Goal: Information Seeking & Learning: Check status

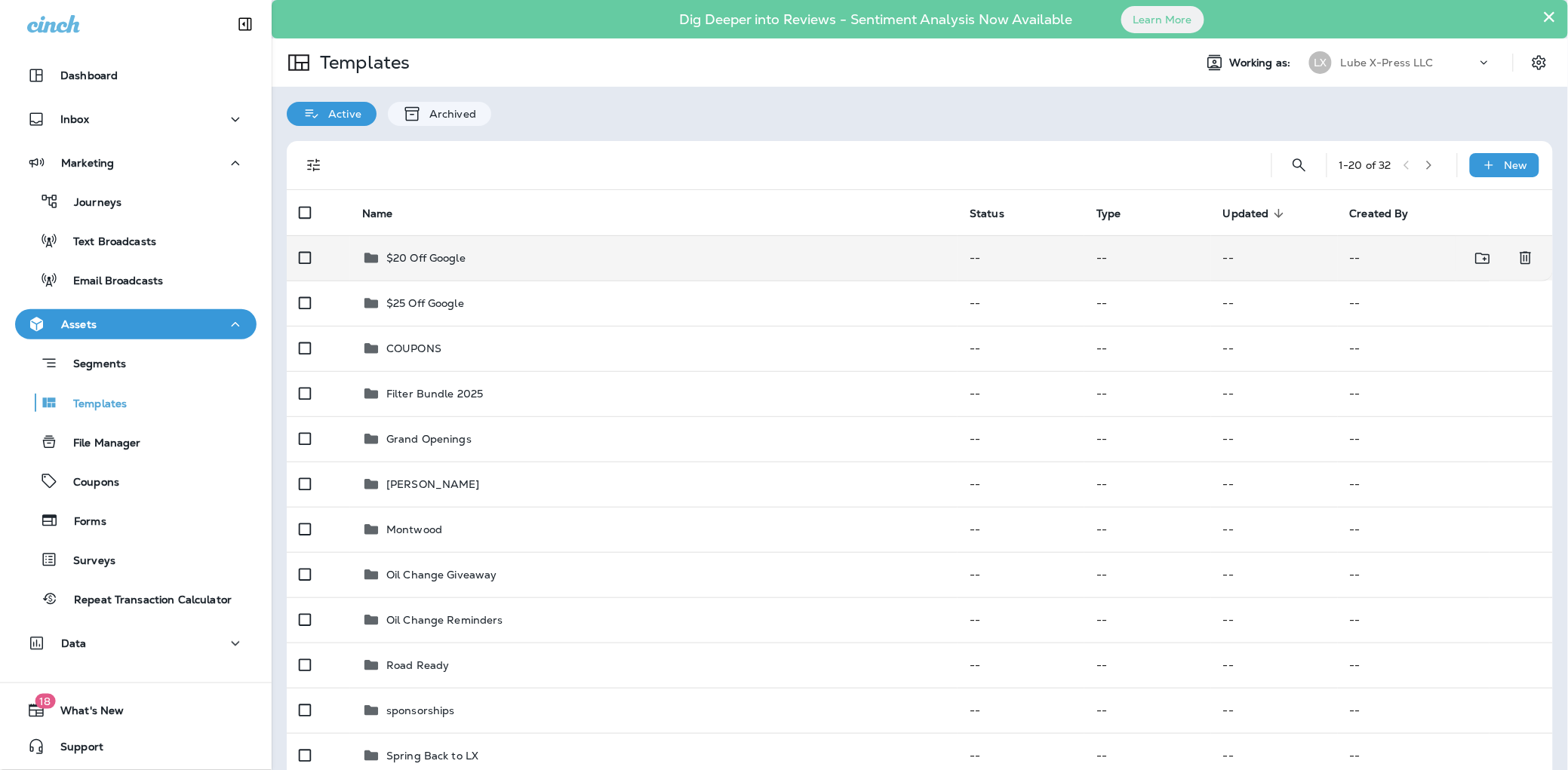
click at [523, 263] on div "$20 Off Google" at bounding box center [653, 257] width 583 height 18
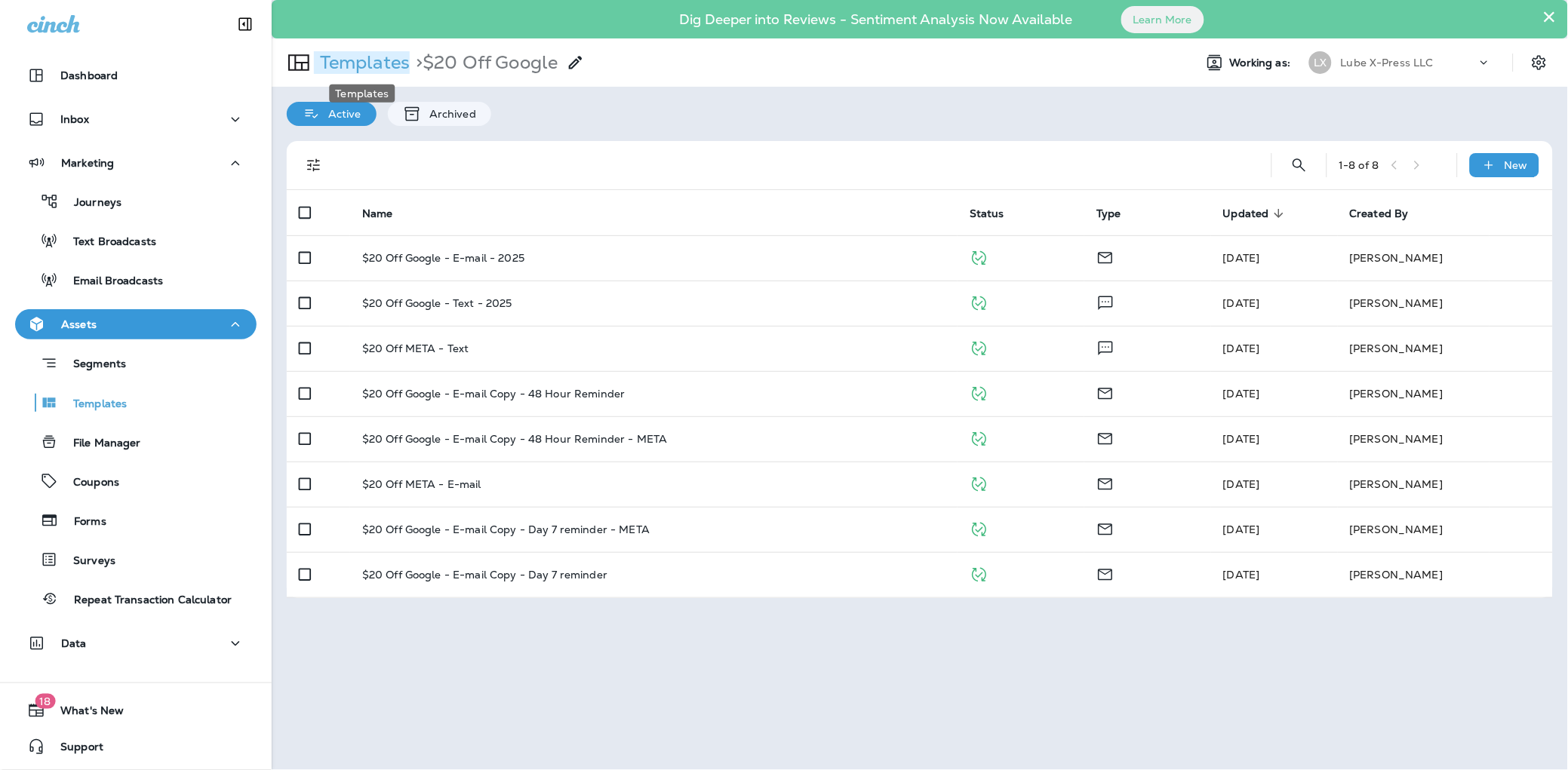
click at [364, 61] on p "Templates" at bounding box center [361, 63] width 96 height 23
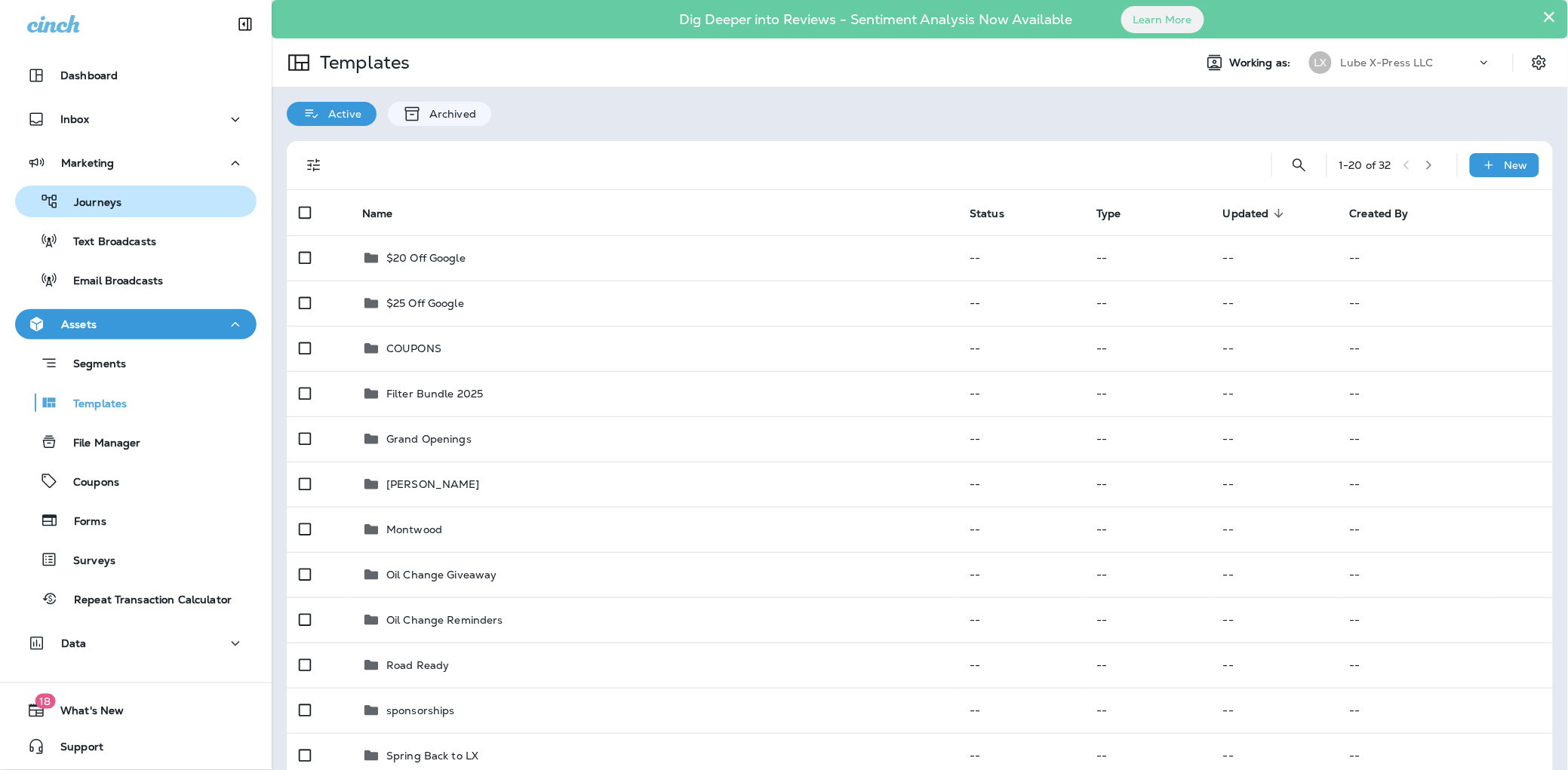
click at [104, 204] on p "Journeys" at bounding box center [90, 203] width 63 height 14
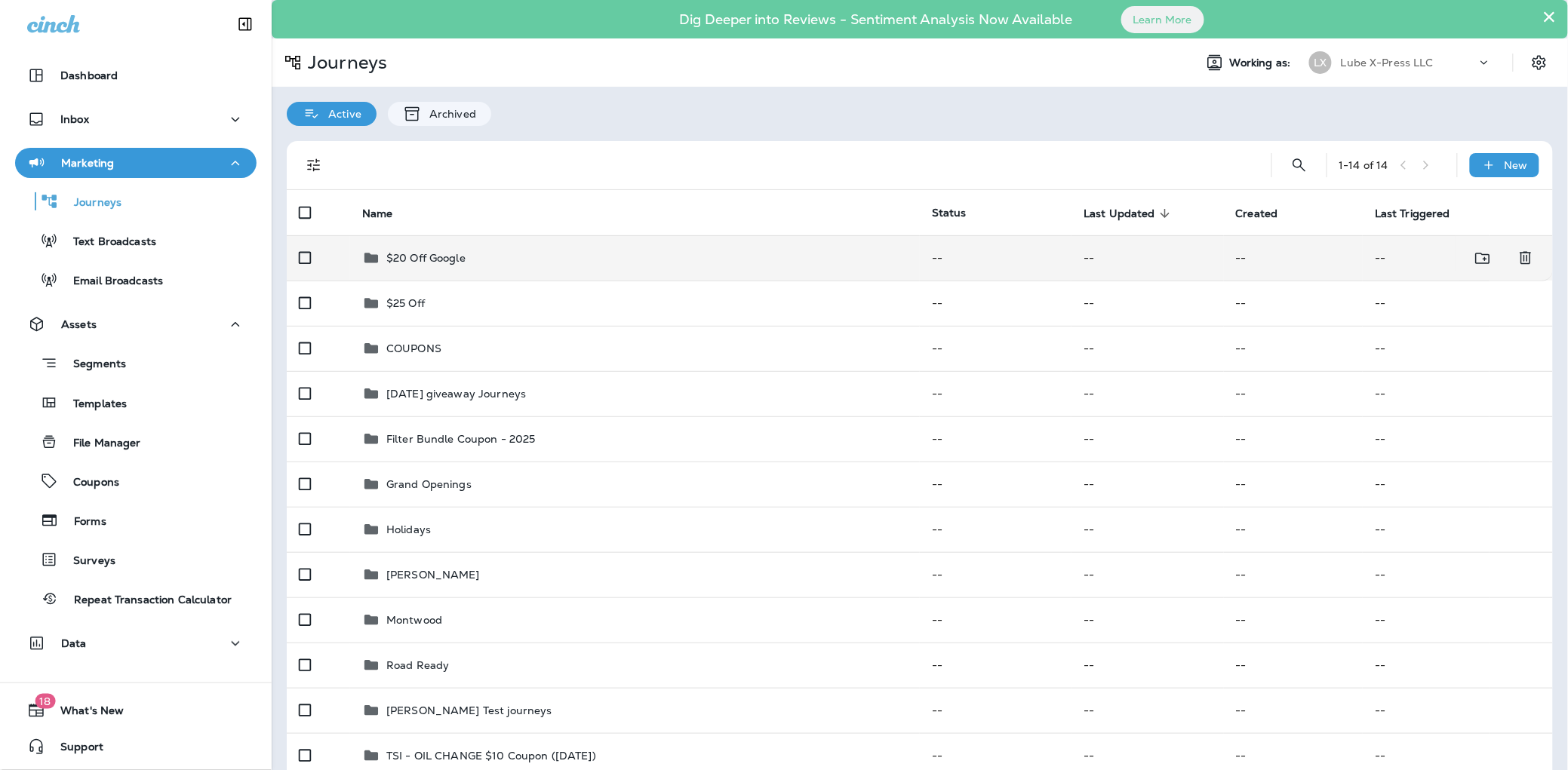
click at [447, 254] on p "$20 Off Google" at bounding box center [425, 257] width 79 height 12
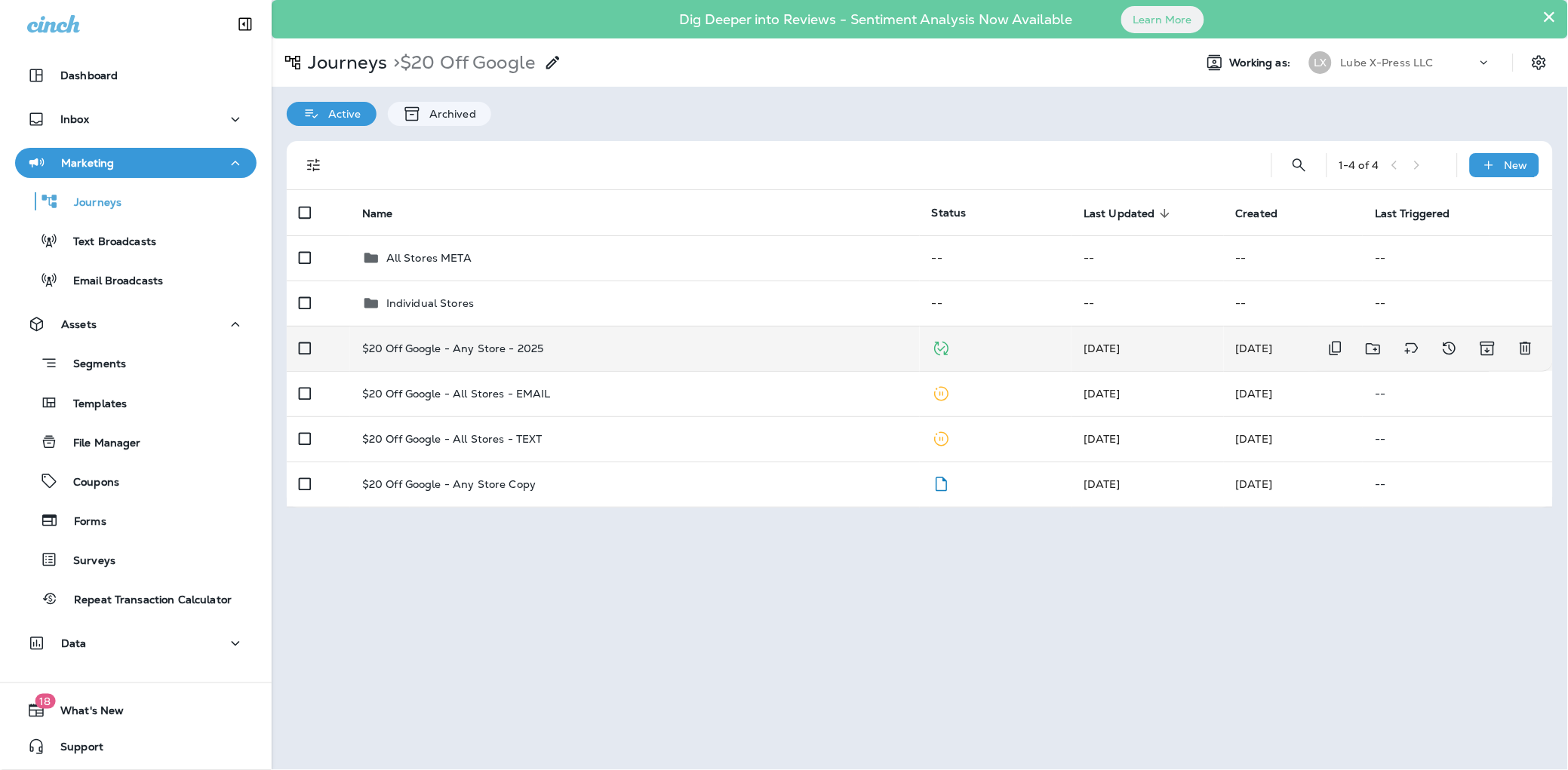
click at [514, 336] on td "$20 Off Google - Any Store - 2025" at bounding box center [635, 348] width 570 height 46
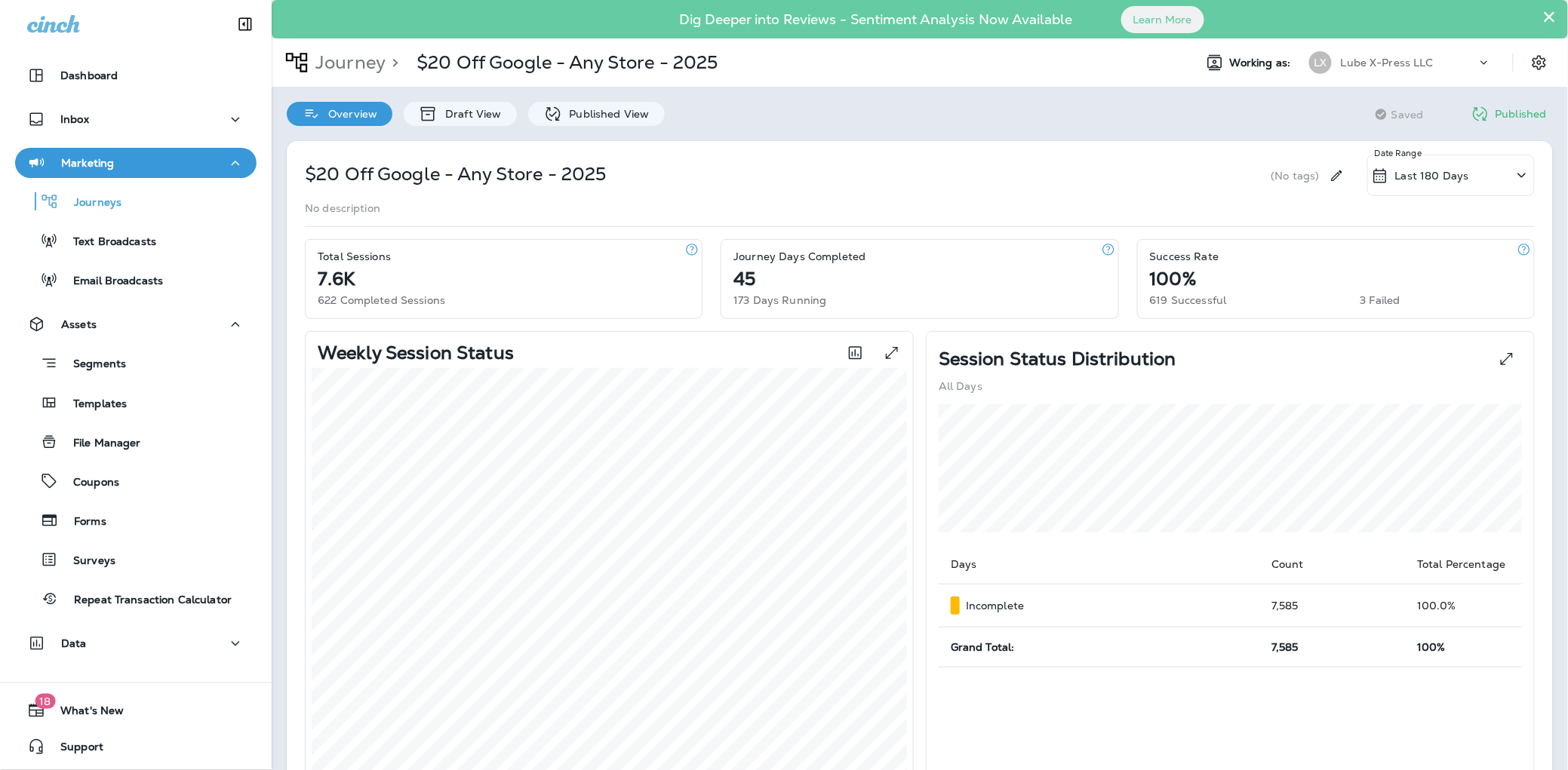
click at [897, 188] on div "$20 Off Google - Any Store - 2025 (No tags) Last 180 Days Date Range" at bounding box center [919, 176] width 1230 height 42
click at [576, 119] on p "Published View" at bounding box center [606, 114] width 87 height 12
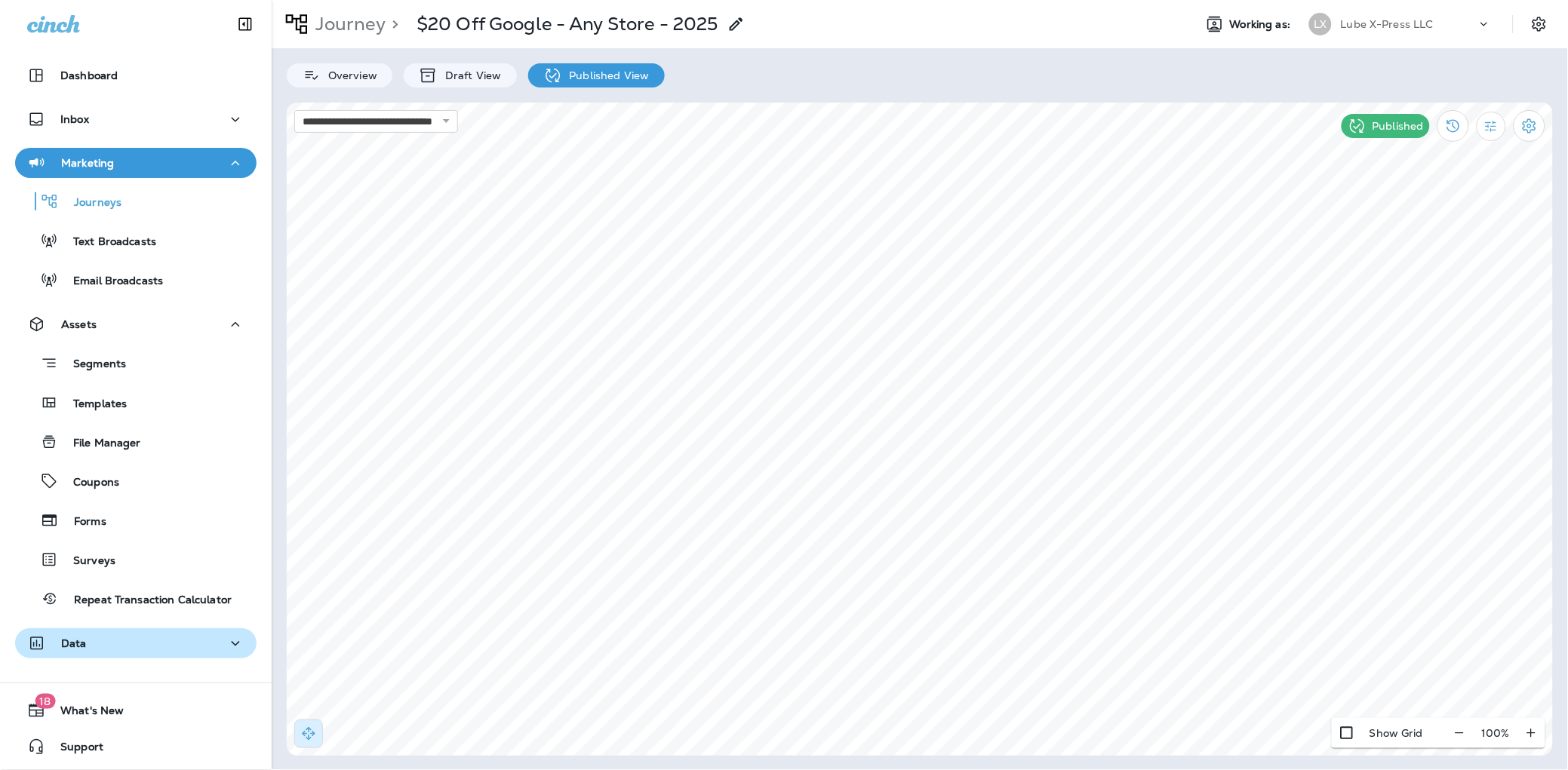
click at [102, 648] on div "Data" at bounding box center [136, 644] width 217 height 19
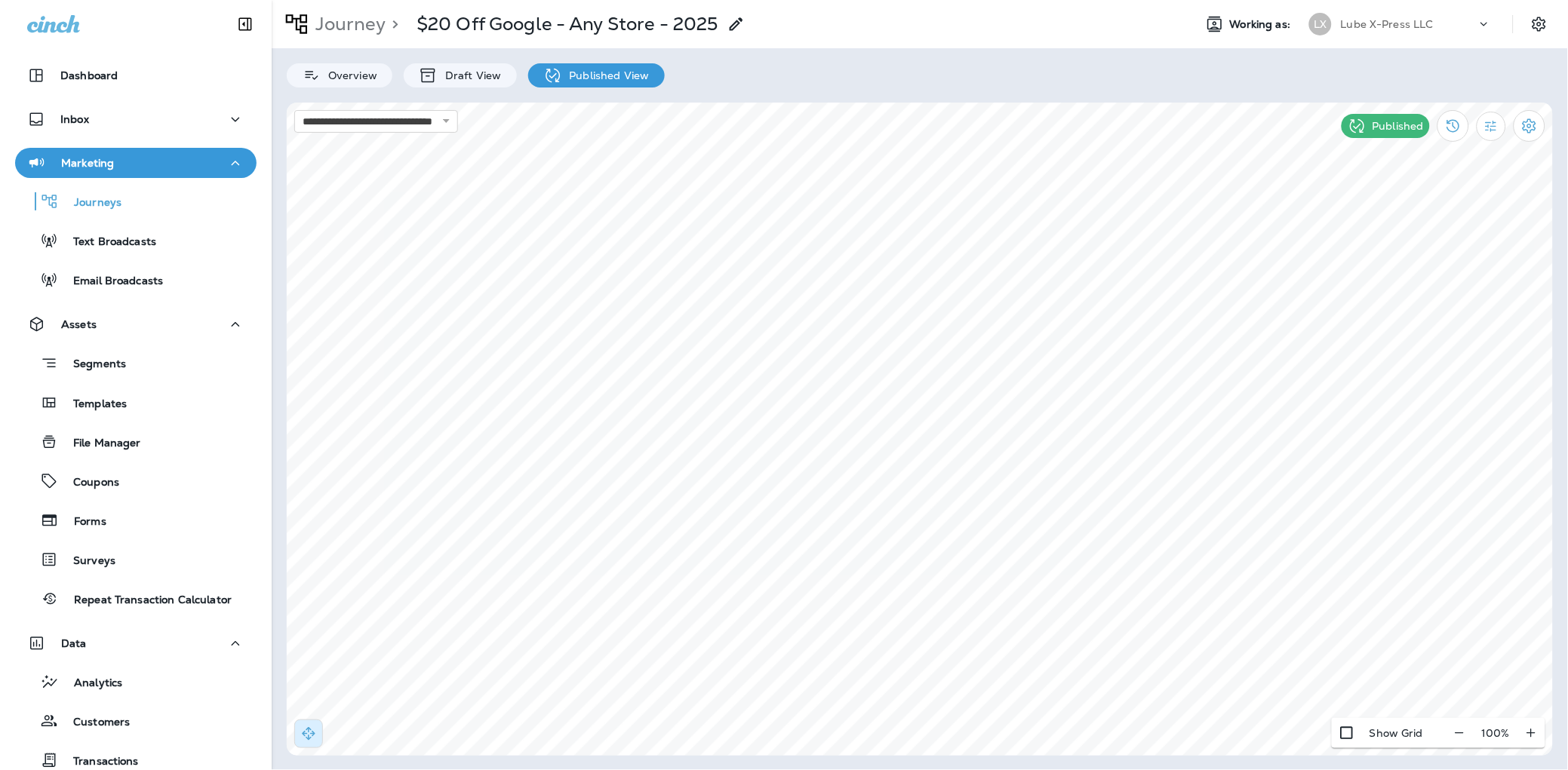
scroll to position [187, 0]
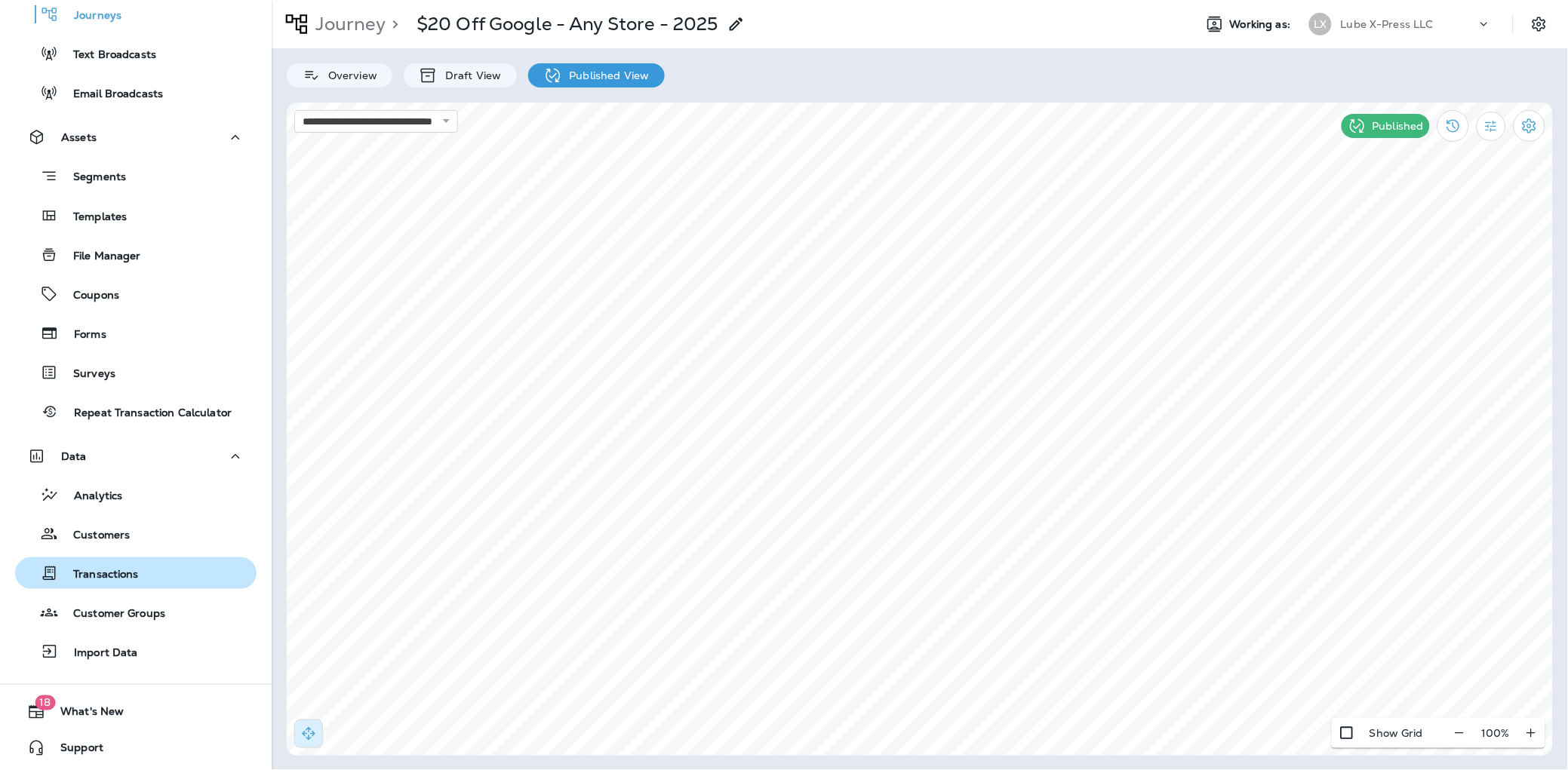
click at [101, 578] on p "Transactions" at bounding box center [98, 574] width 81 height 14
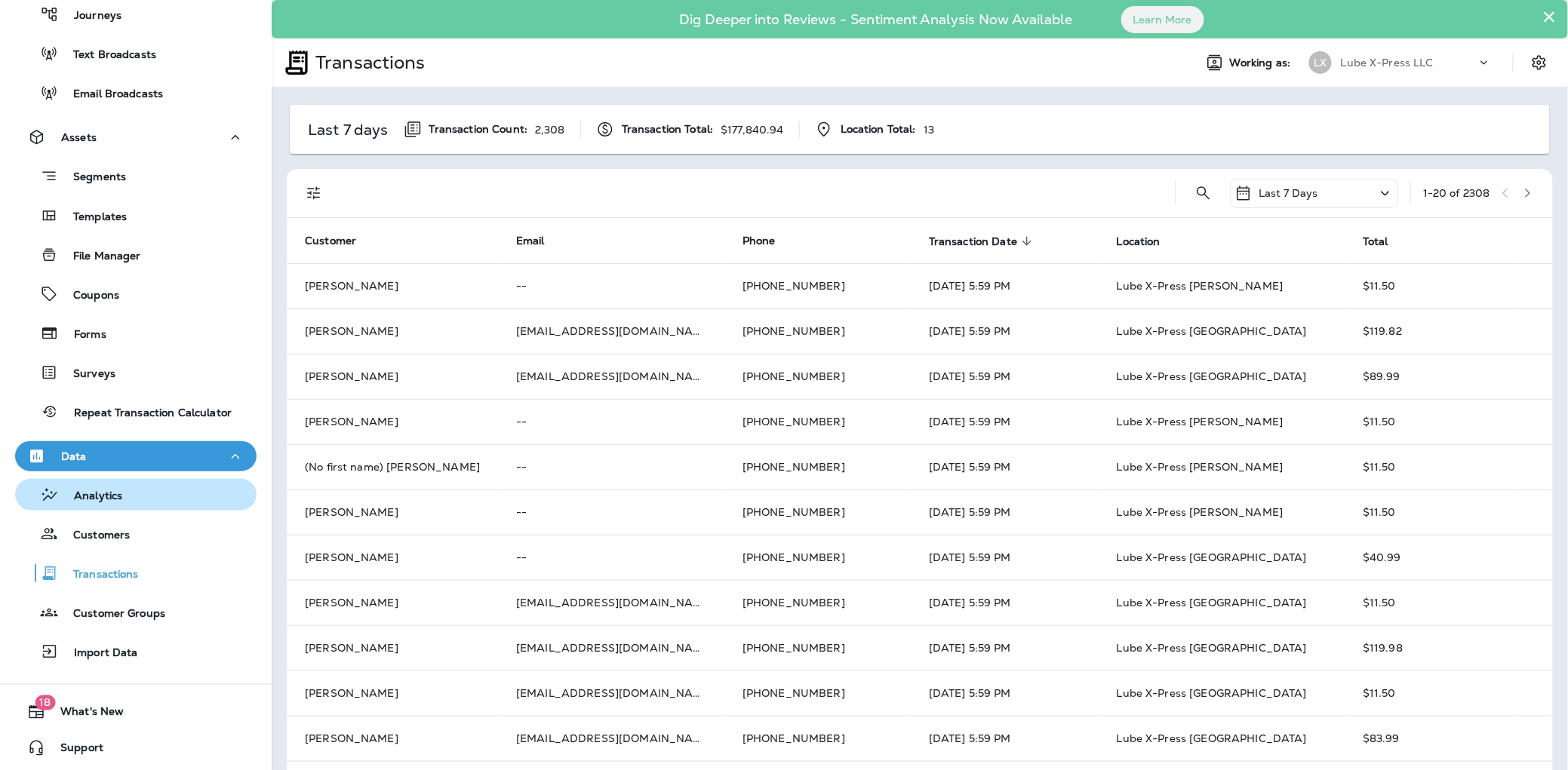
click at [105, 492] on p "Analytics" at bounding box center [90, 497] width 64 height 14
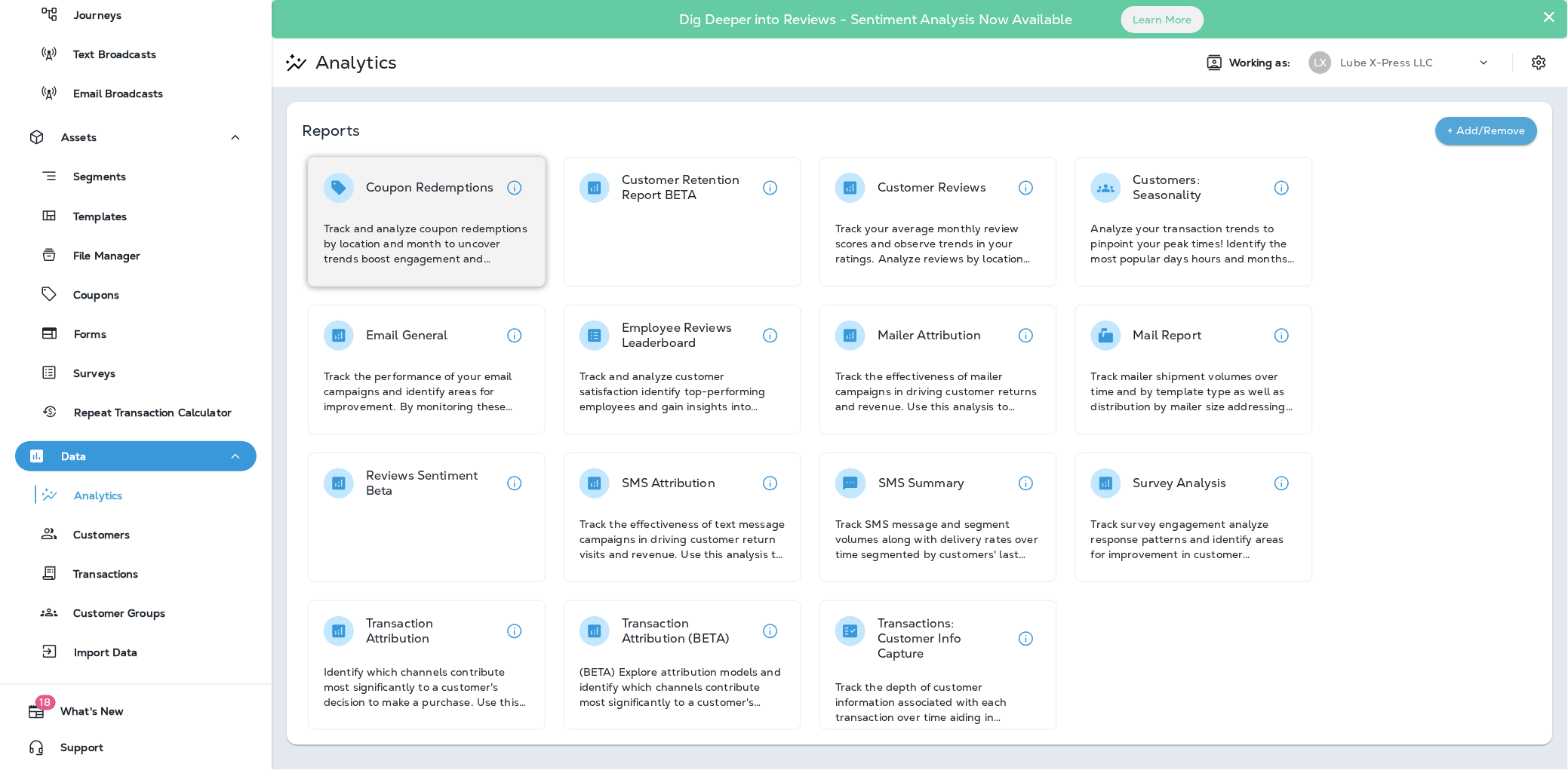
click at [427, 193] on p "Coupon Redemptions" at bounding box center [429, 188] width 128 height 15
